Goal: Check status: Check status

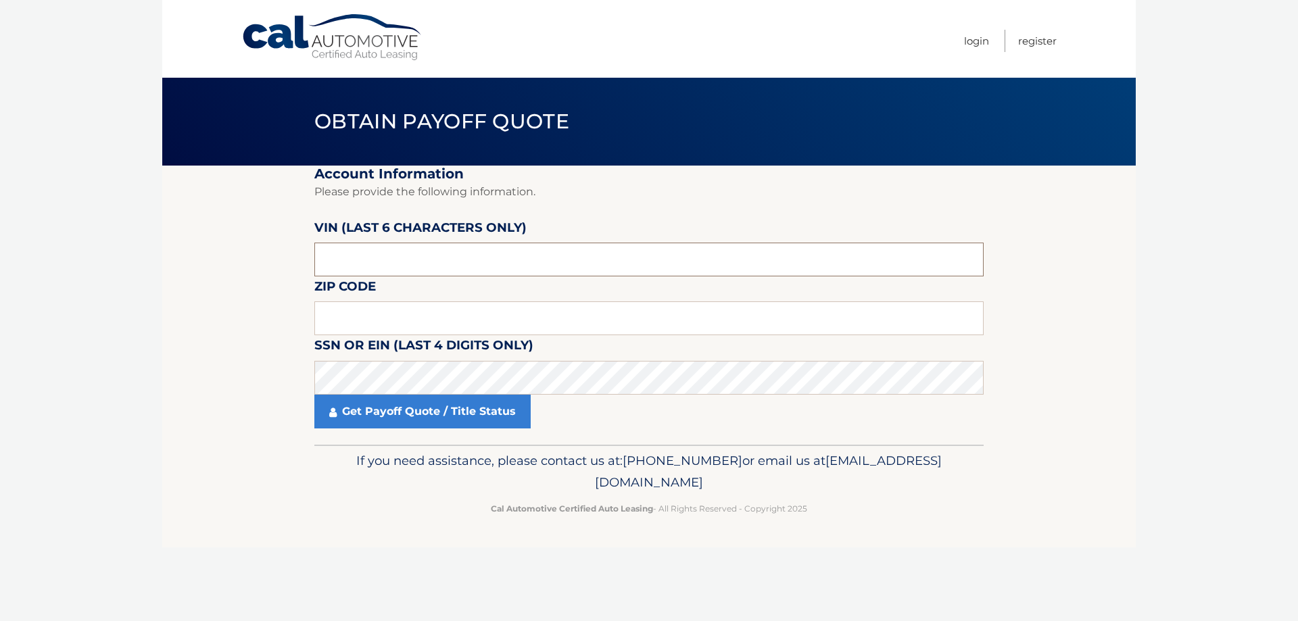
click at [438, 248] on input "text" at bounding box center [648, 260] width 669 height 34
paste input "JF2GTH"
type input "JF2GTH"
drag, startPoint x: 377, startPoint y: 254, endPoint x: 297, endPoint y: 255, distance: 79.8
click at [297, 255] on section "Account Information Please provide the following information. VIN (last 6 chara…" at bounding box center [649, 305] width 974 height 279
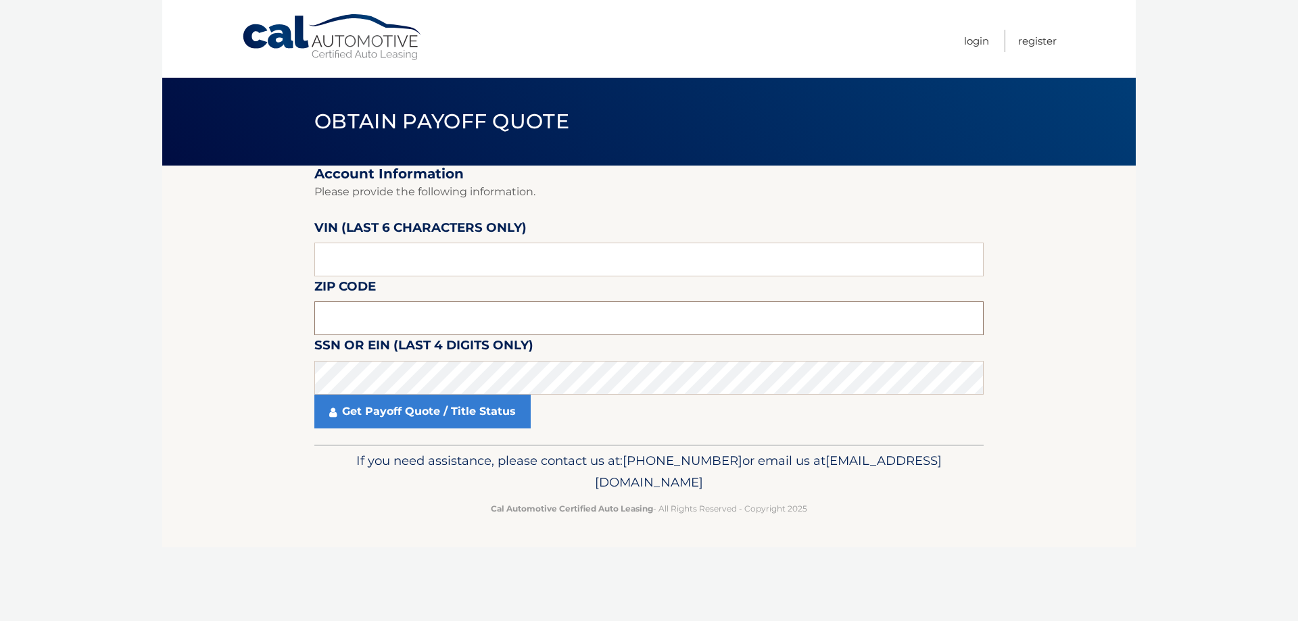
click at [334, 309] on input "text" at bounding box center [648, 319] width 669 height 34
drag, startPoint x: 368, startPoint y: 257, endPoint x: 308, endPoint y: 258, distance: 60.2
click at [308, 258] on section "Account Information Please provide the following information. VIN (last 6 chara…" at bounding box center [649, 305] width 974 height 279
drag, startPoint x: 389, startPoint y: 255, endPoint x: 265, endPoint y: 262, distance: 124.6
click at [262, 266] on section "Account Information Please provide the following information. VIN (last 6 chara…" at bounding box center [649, 305] width 974 height 279
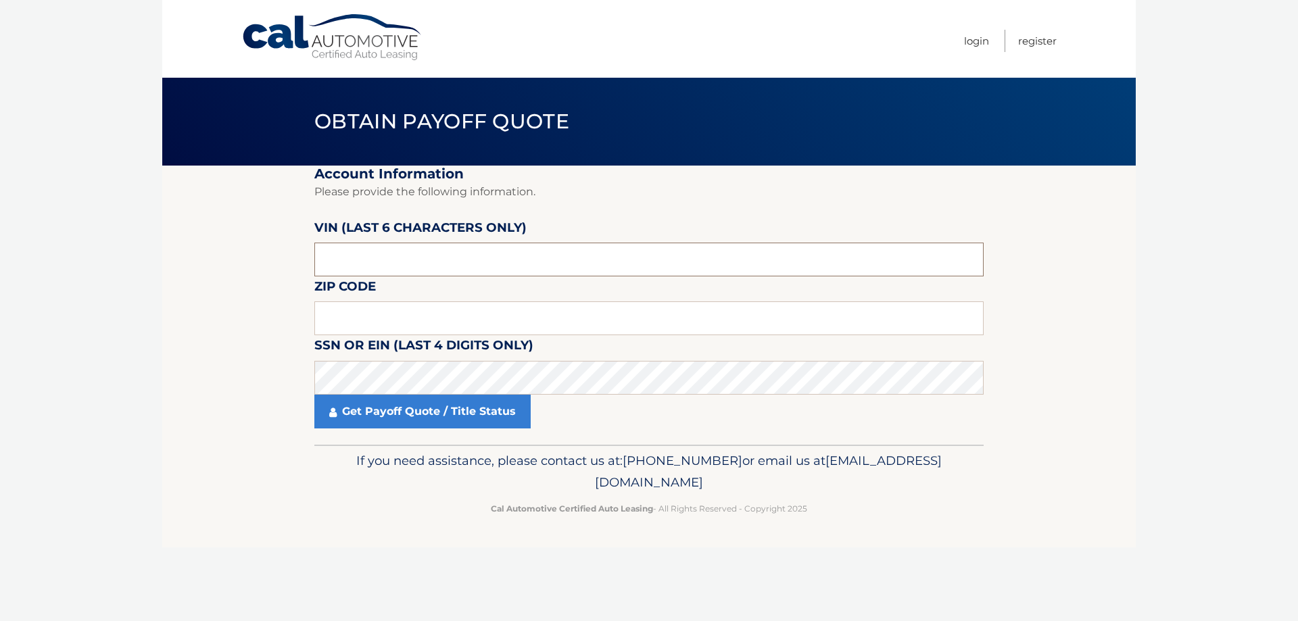
paste input "268726"
type input "268726"
click at [358, 326] on input "text" at bounding box center [648, 319] width 669 height 34
click at [350, 316] on input "text" at bounding box center [648, 319] width 669 height 34
click at [308, 381] on section "Account Information Please provide the following information. VIN (last 6 chara…" at bounding box center [649, 305] width 974 height 279
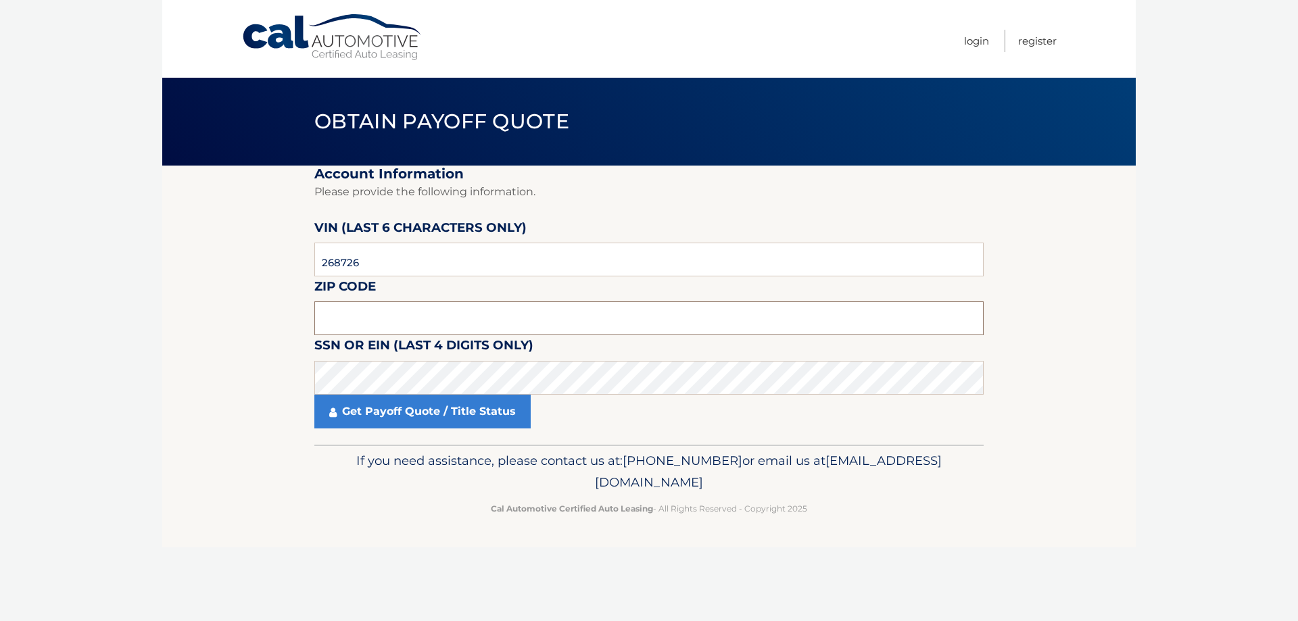
click at [370, 316] on input "text" at bounding box center [648, 319] width 669 height 34
type input "11010"
click at [366, 423] on link "Get Payoff Quote / Title Status" at bounding box center [422, 412] width 216 height 34
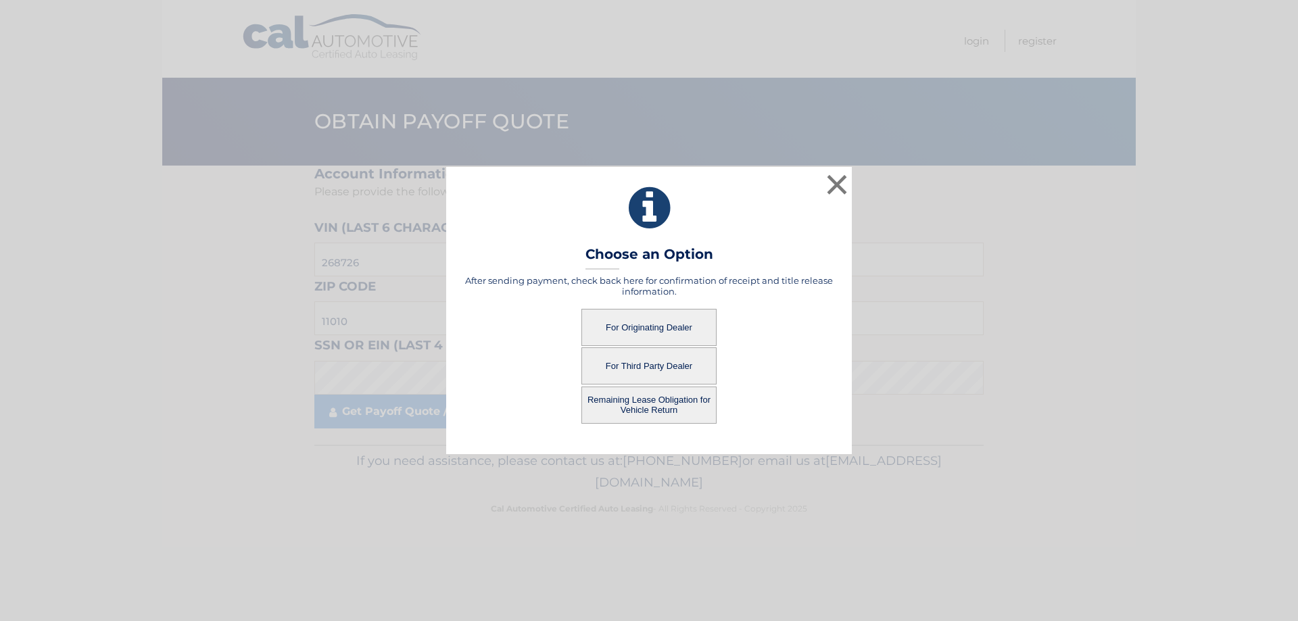
click at [652, 367] on button "For Third Party Dealer" at bounding box center [649, 366] width 135 height 37
click at [635, 364] on button "For Third Party Dealer" at bounding box center [649, 366] width 135 height 37
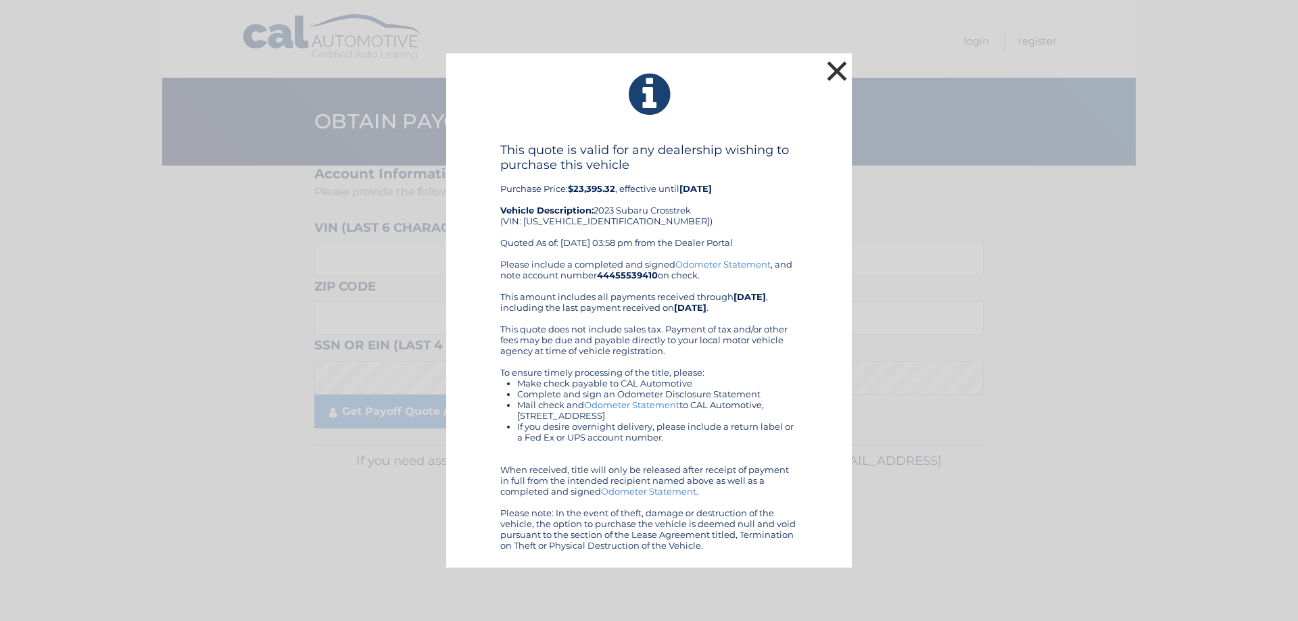
click at [832, 65] on button "×" at bounding box center [837, 70] width 27 height 27
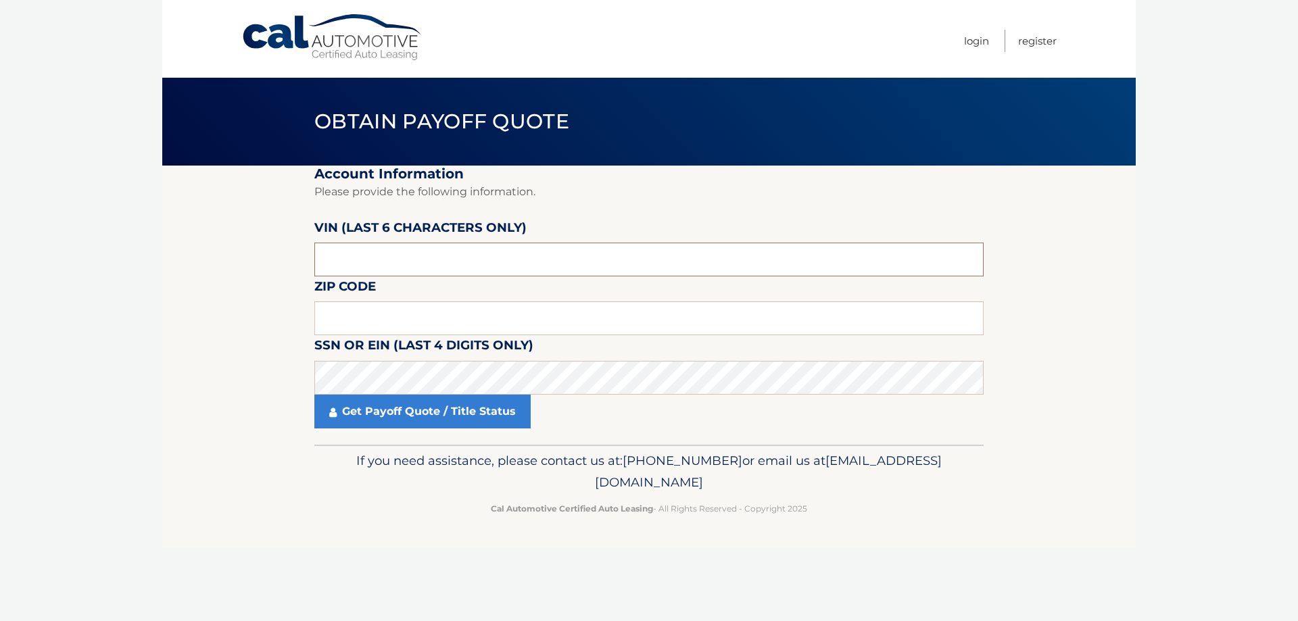
click at [363, 262] on input "text" at bounding box center [648, 260] width 669 height 34
click at [356, 311] on input "text" at bounding box center [648, 319] width 669 height 34
click at [364, 264] on input "text" at bounding box center [648, 260] width 669 height 34
click at [358, 252] on input "text" at bounding box center [648, 260] width 669 height 34
click at [355, 260] on input "text" at bounding box center [648, 260] width 669 height 34
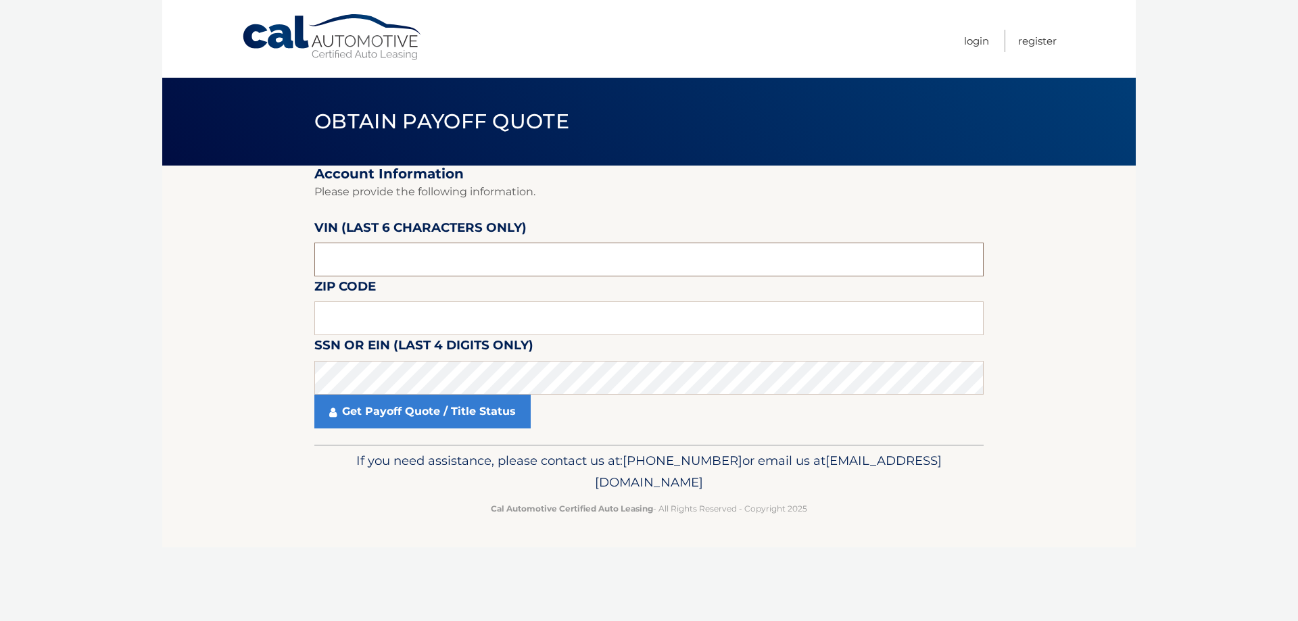
paste input "268726"
type input "268726"
click at [348, 325] on input "text" at bounding box center [648, 319] width 669 height 34
click at [339, 318] on input "text" at bounding box center [648, 319] width 669 height 34
type input "11010"
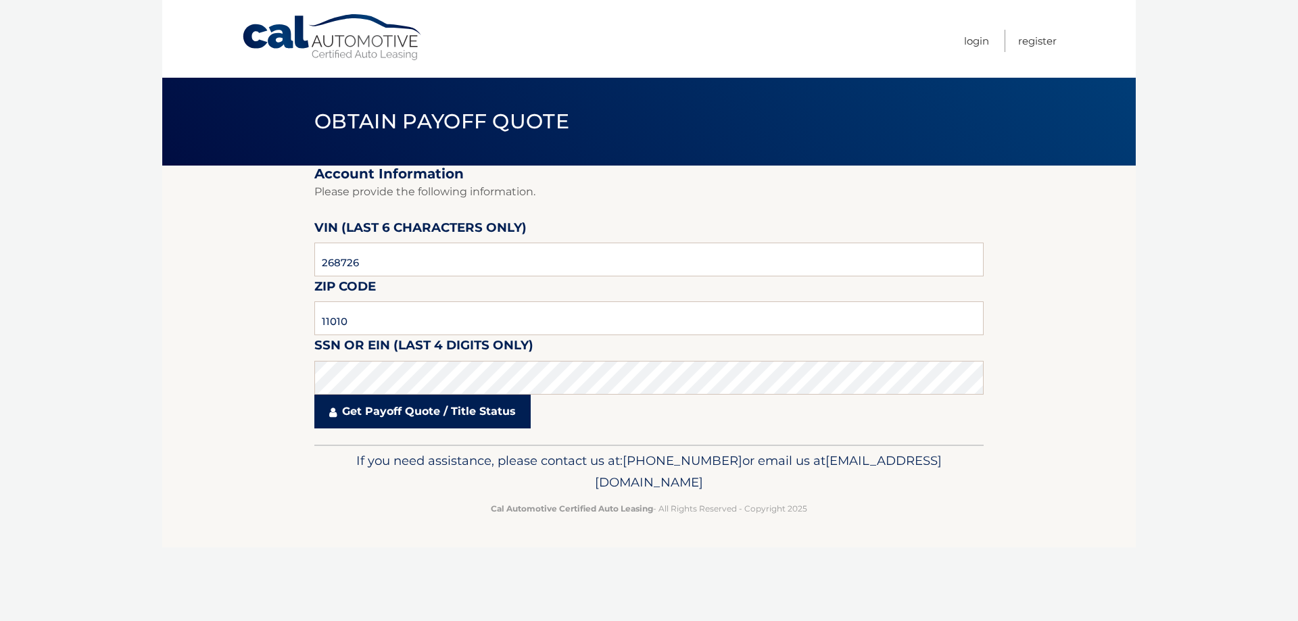
click at [371, 417] on link "Get Payoff Quote / Title Status" at bounding box center [422, 412] width 216 height 34
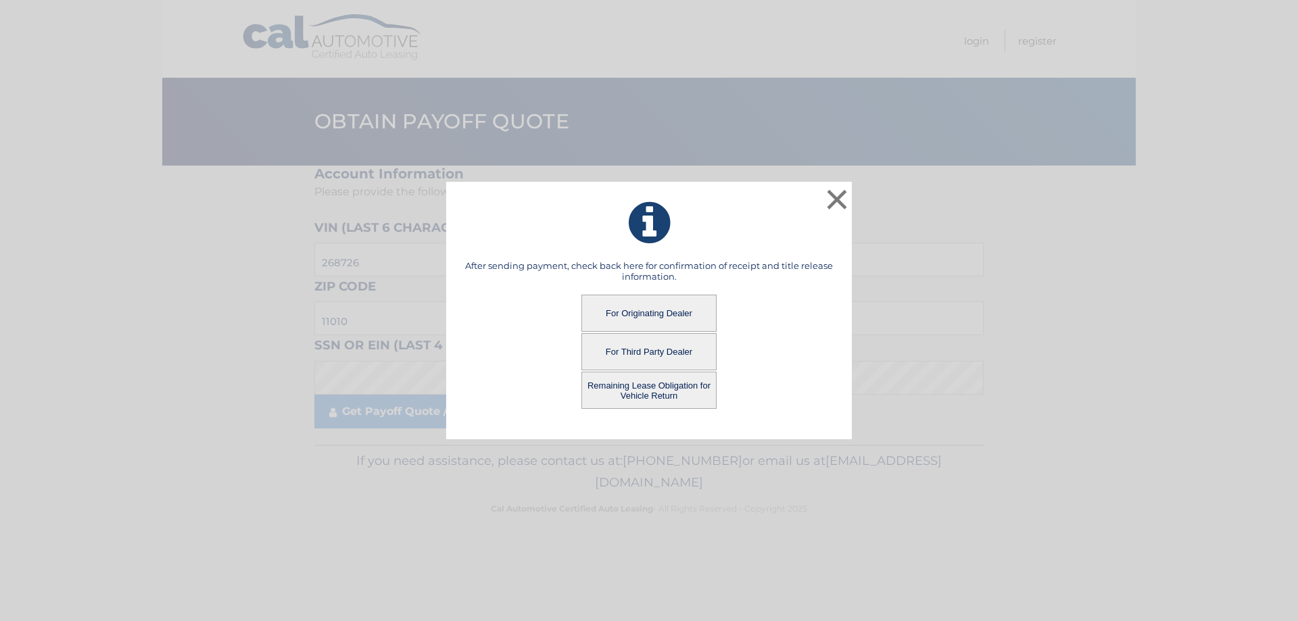
click at [630, 312] on button "For Originating Dealer" at bounding box center [649, 313] width 135 height 37
click at [649, 314] on button "For Originating Dealer" at bounding box center [649, 313] width 135 height 37
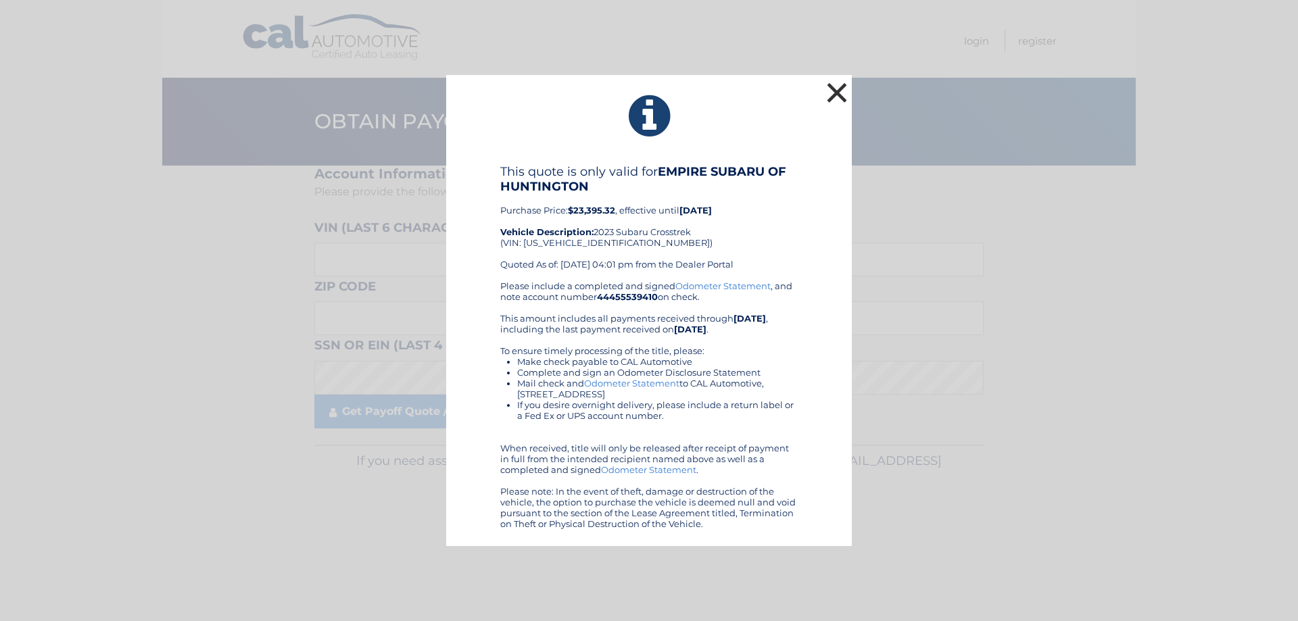
click at [833, 92] on button "×" at bounding box center [837, 92] width 27 height 27
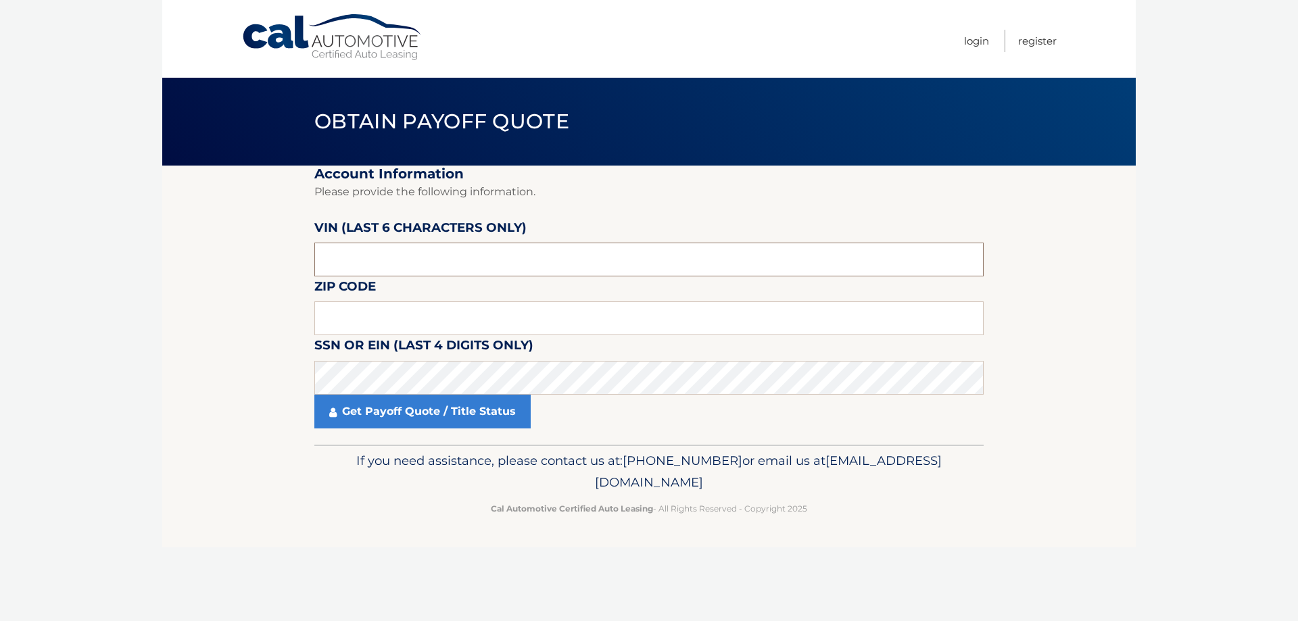
click at [358, 260] on input "text" at bounding box center [648, 260] width 669 height 34
paste input "268726"
type input "268726"
click at [358, 317] on input "text" at bounding box center [648, 319] width 669 height 34
type input "11010"
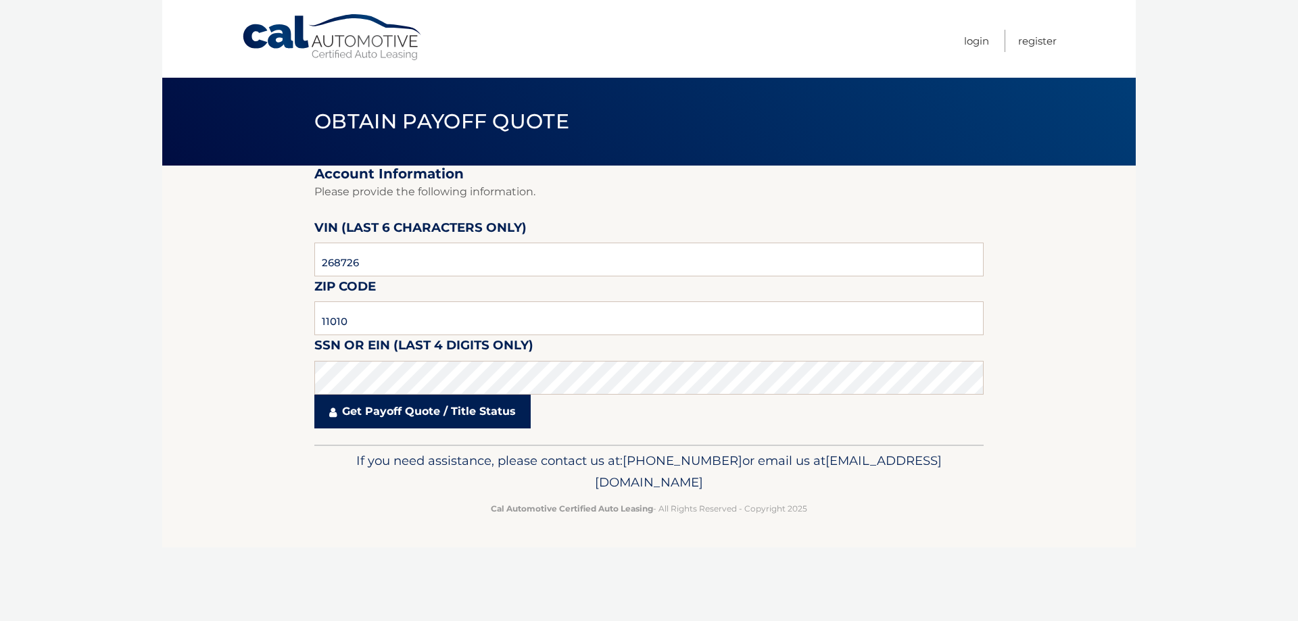
click at [375, 415] on link "Get Payoff Quote / Title Status" at bounding box center [422, 412] width 216 height 34
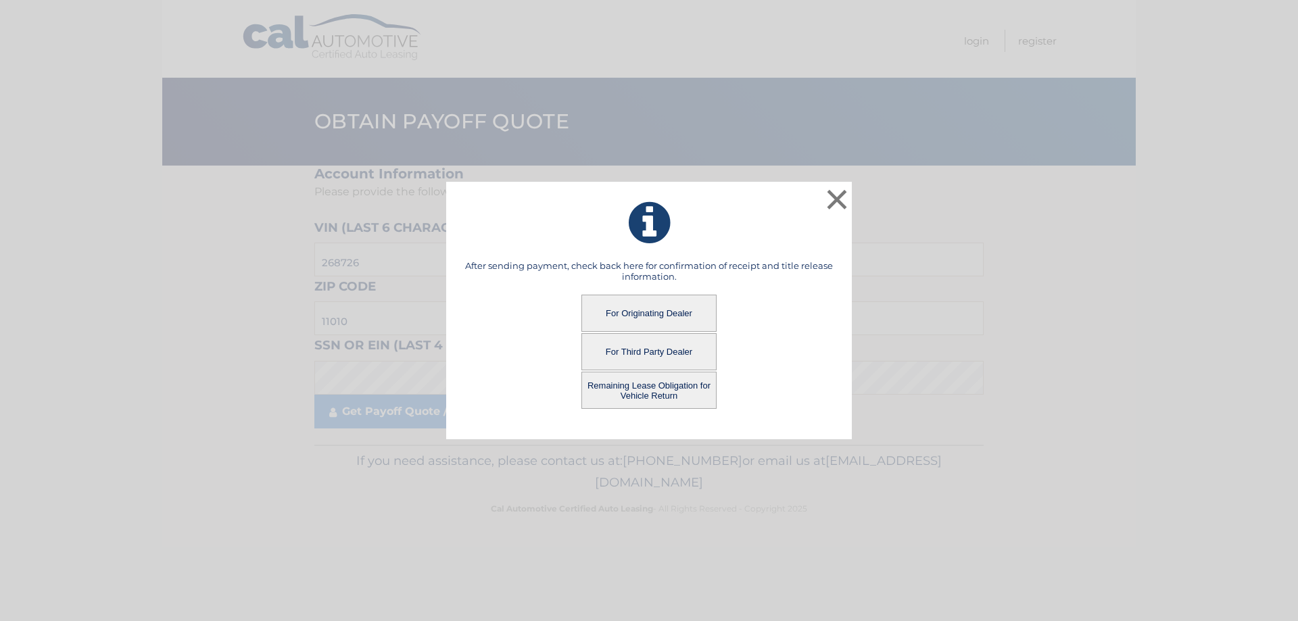
click at [620, 387] on button "Remaining Lease Obligation for Vehicle Return" at bounding box center [649, 390] width 135 height 37
click at [620, 388] on button "Remaining Lease Obligation for Vehicle Return" at bounding box center [649, 390] width 135 height 37
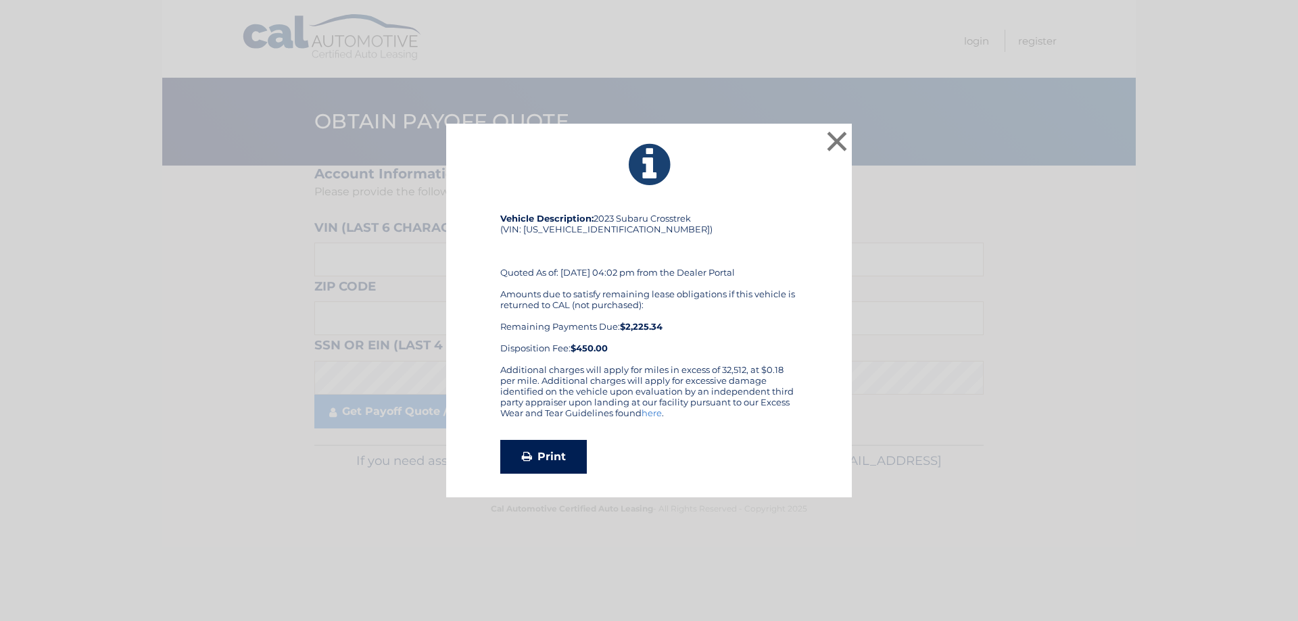
click at [554, 455] on link "Print" at bounding box center [543, 457] width 87 height 34
